Goal: Transaction & Acquisition: Obtain resource

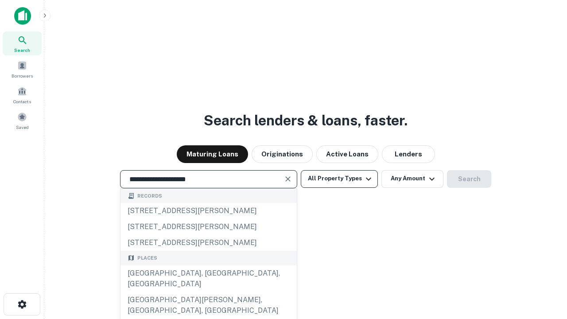
click at [208, 292] on div "[GEOGRAPHIC_DATA], [GEOGRAPHIC_DATA], [GEOGRAPHIC_DATA]" at bounding box center [209, 278] width 176 height 27
click at [339, 179] on button "All Property Types" at bounding box center [339, 179] width 77 height 18
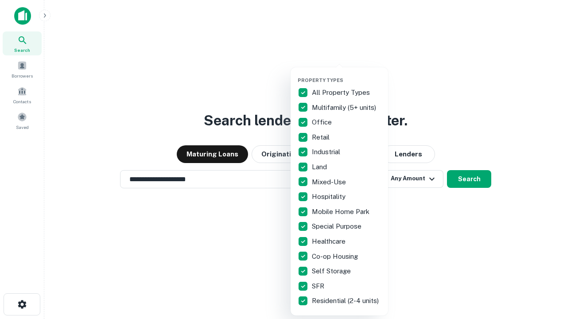
type input "**********"
click at [347, 74] on button "button" at bounding box center [346, 74] width 97 height 0
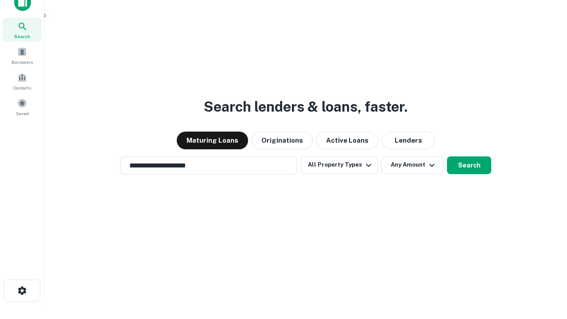
scroll to position [5, 107]
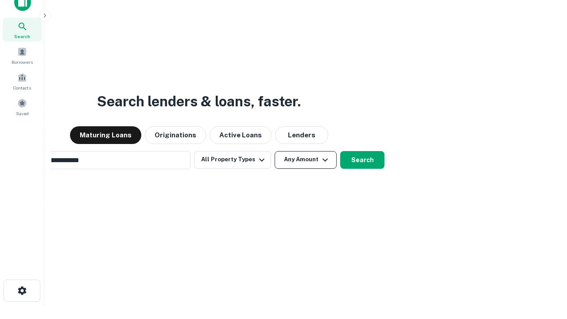
click at [275, 151] on button "Any Amount" at bounding box center [306, 160] width 62 height 18
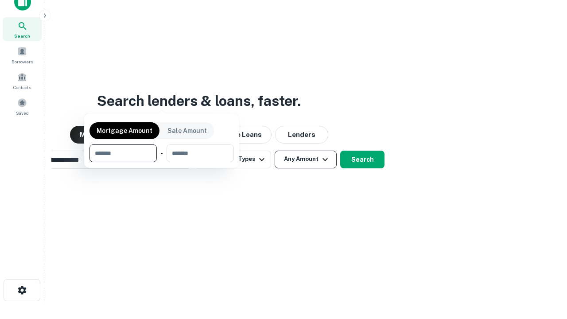
scroll to position [64, 251]
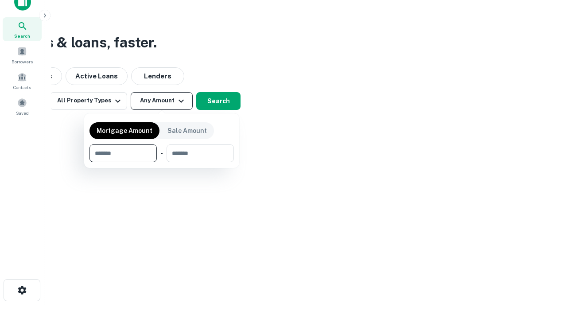
type input "*******"
click at [162, 162] on button "button" at bounding box center [162, 162] width 144 height 0
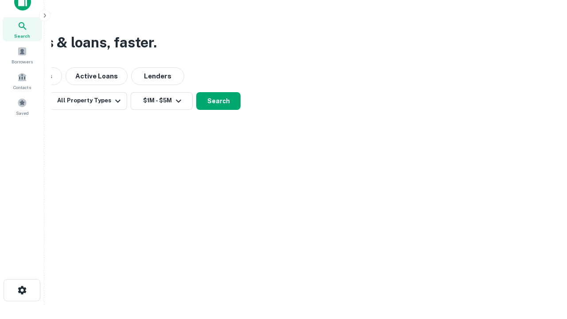
scroll to position [0, 0]
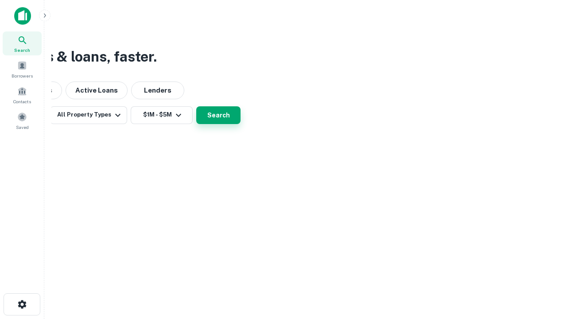
click at [241, 124] on button "Search" at bounding box center [218, 115] width 44 height 18
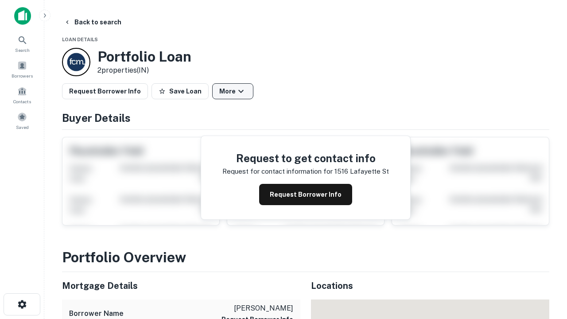
click at [233, 91] on button "More" at bounding box center [232, 91] width 41 height 16
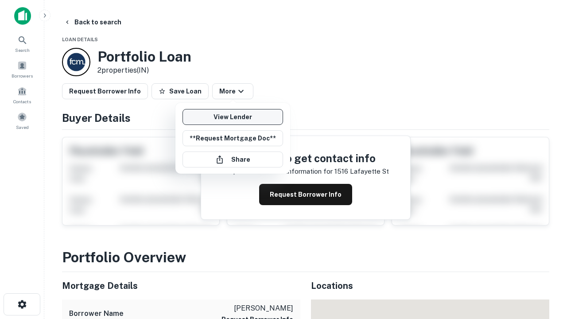
click at [233, 117] on link "View Lender" at bounding box center [233, 117] width 101 height 16
